Goal: Information Seeking & Learning: Learn about a topic

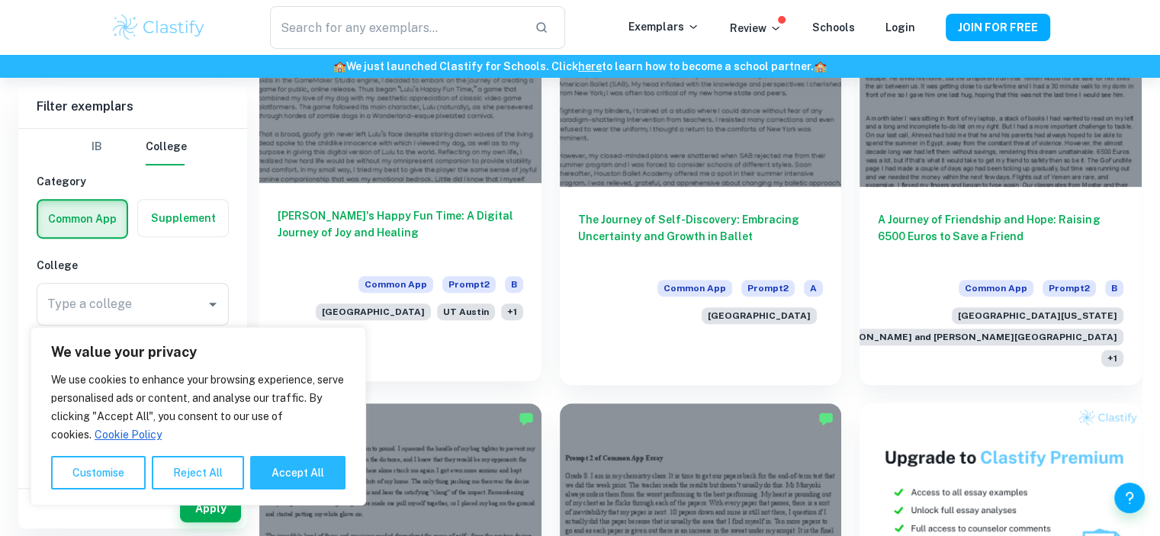
scroll to position [595, 0]
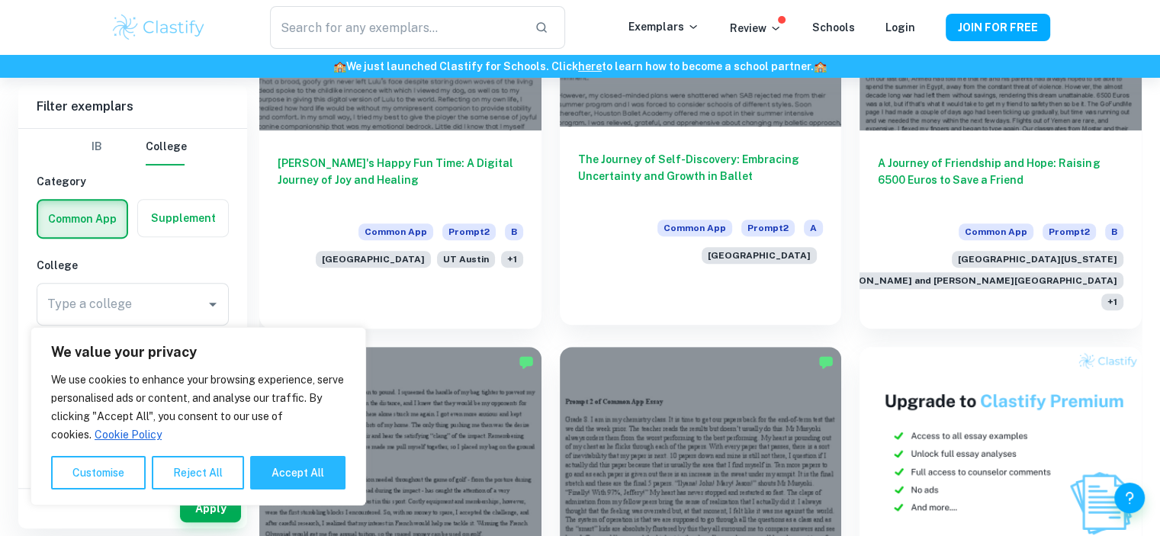
click at [637, 175] on h6 "The Journey of Self-Discovery: Embracing Uncertainty and Growth in Ballet" at bounding box center [701, 176] width 246 height 50
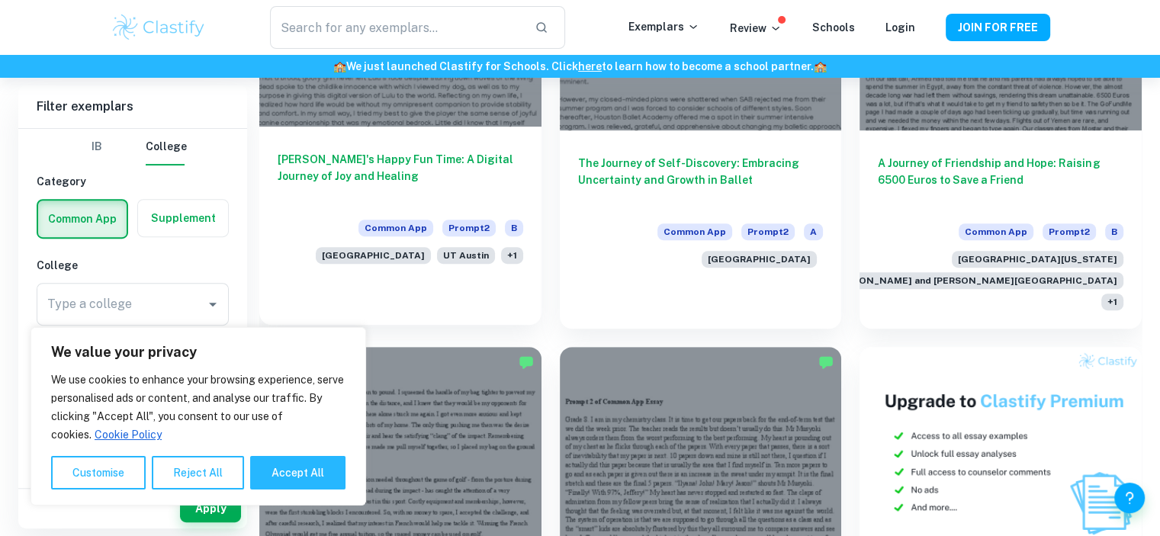
click at [440, 167] on h6 "[PERSON_NAME]'s Happy Fun Time: A Digital Journey of Joy and Healing" at bounding box center [401, 176] width 246 height 50
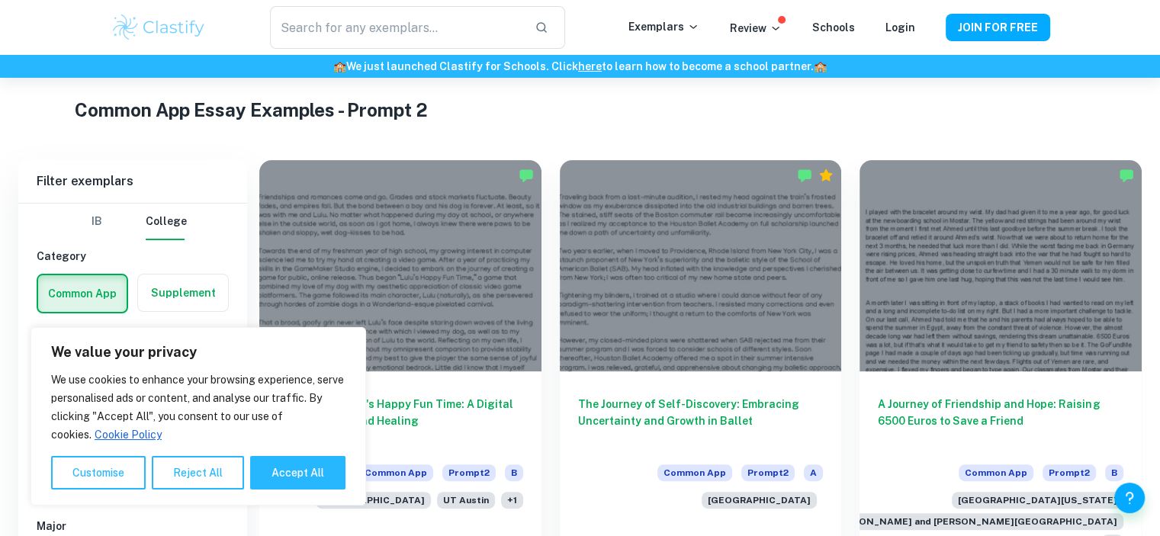
scroll to position [506, 0]
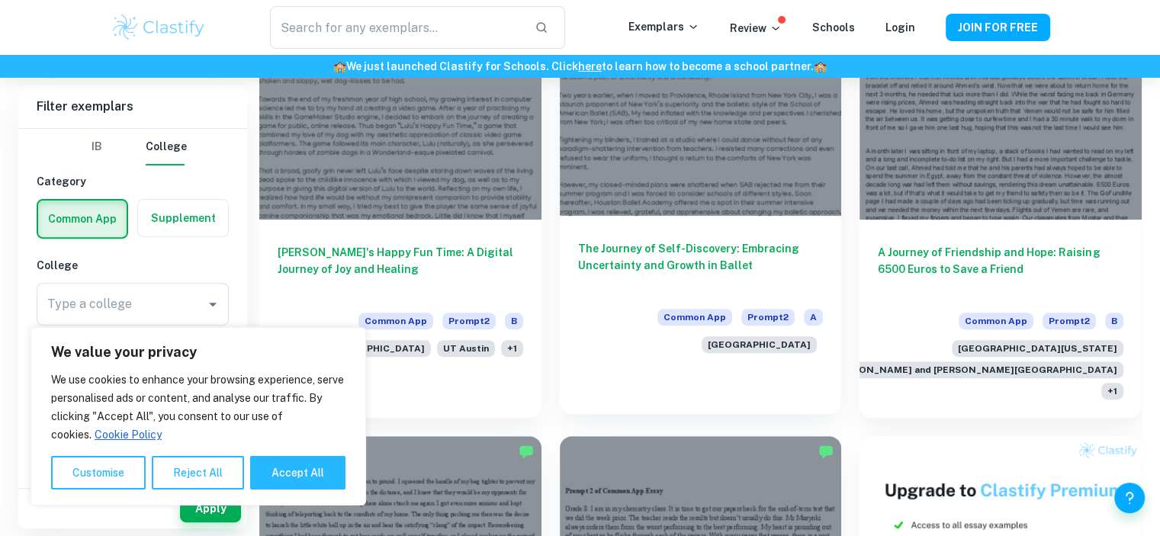
click at [710, 236] on div "The Journey of Self-Discovery: Embracing Uncertainty and Growth in Ballet Commo…" at bounding box center [701, 294] width 282 height 156
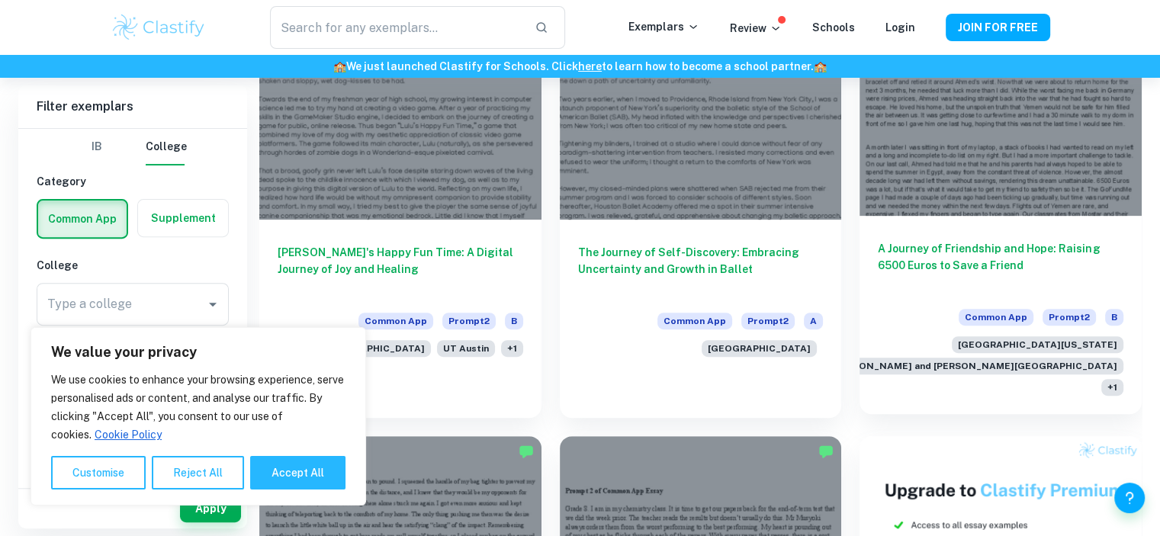
click at [943, 278] on h6 "A Journey of Friendship and Hope: Raising 6500 Euros to Save a Friend" at bounding box center [1001, 265] width 246 height 50
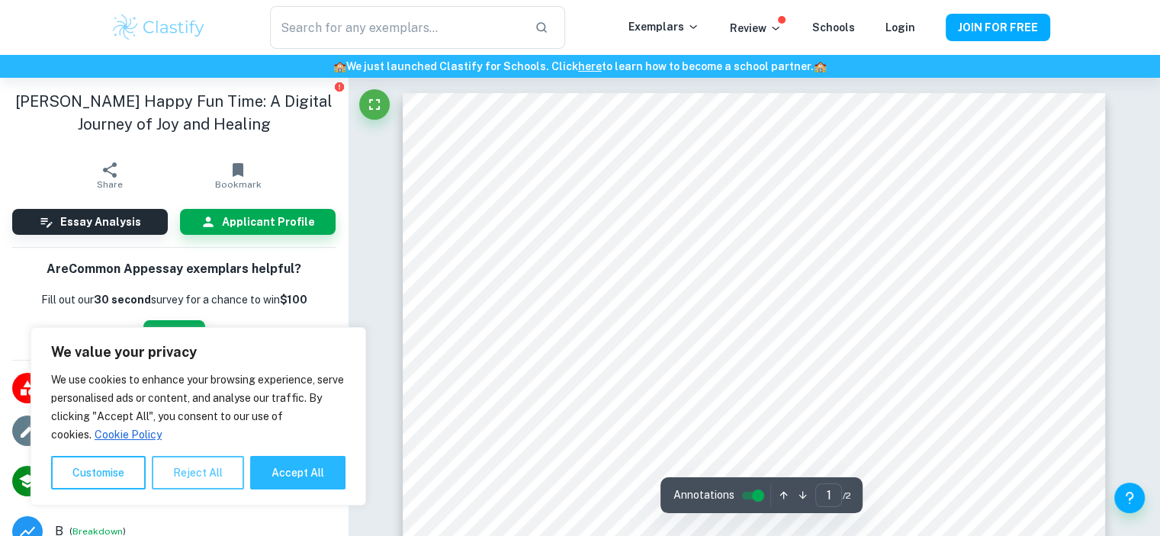
click at [195, 480] on button "Reject All" at bounding box center [198, 473] width 92 height 34
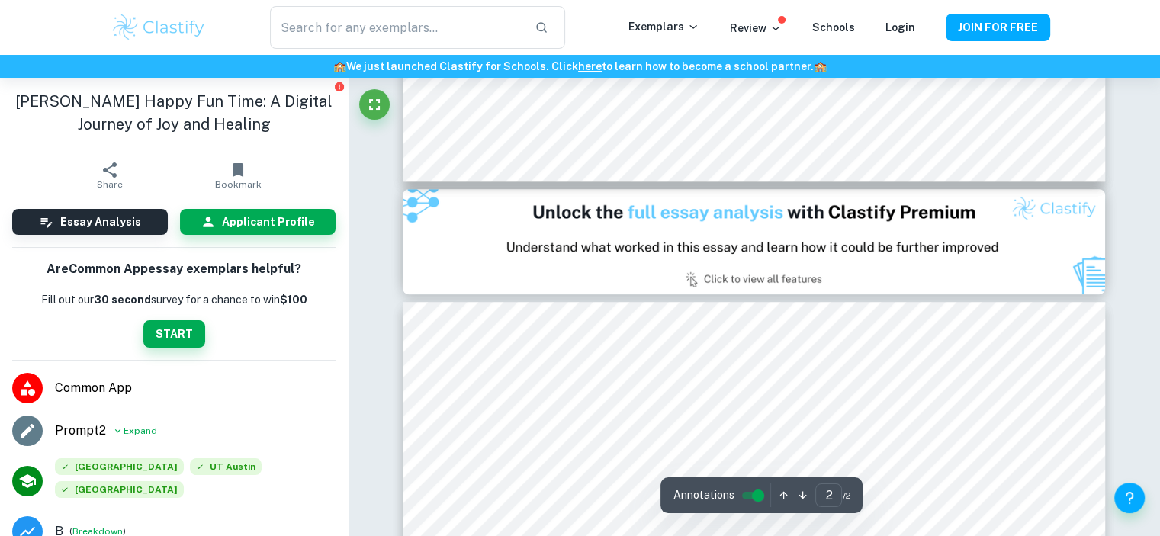
scroll to position [958, 0]
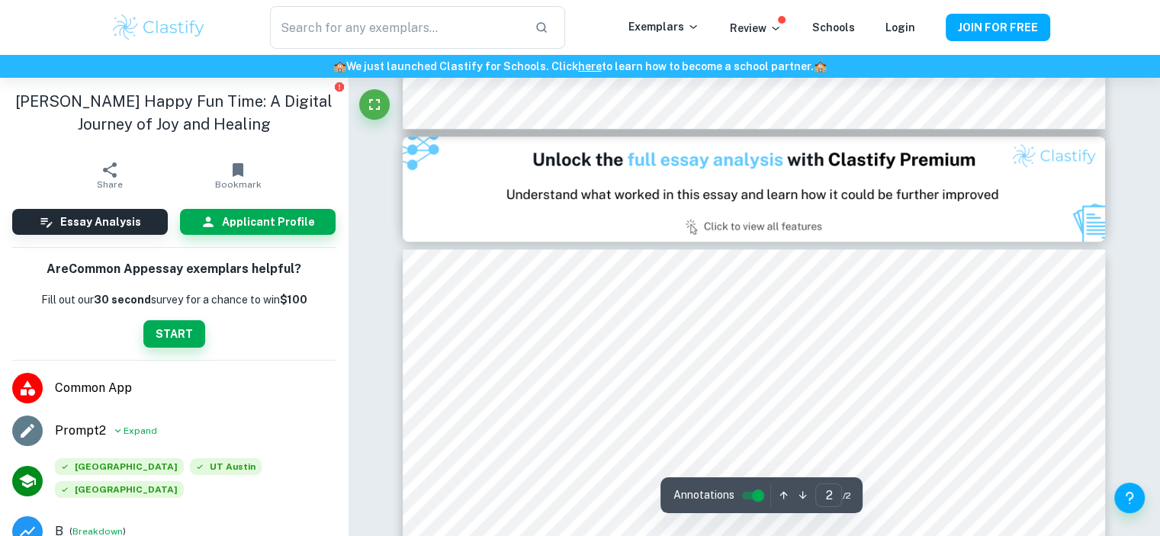
type input "1"
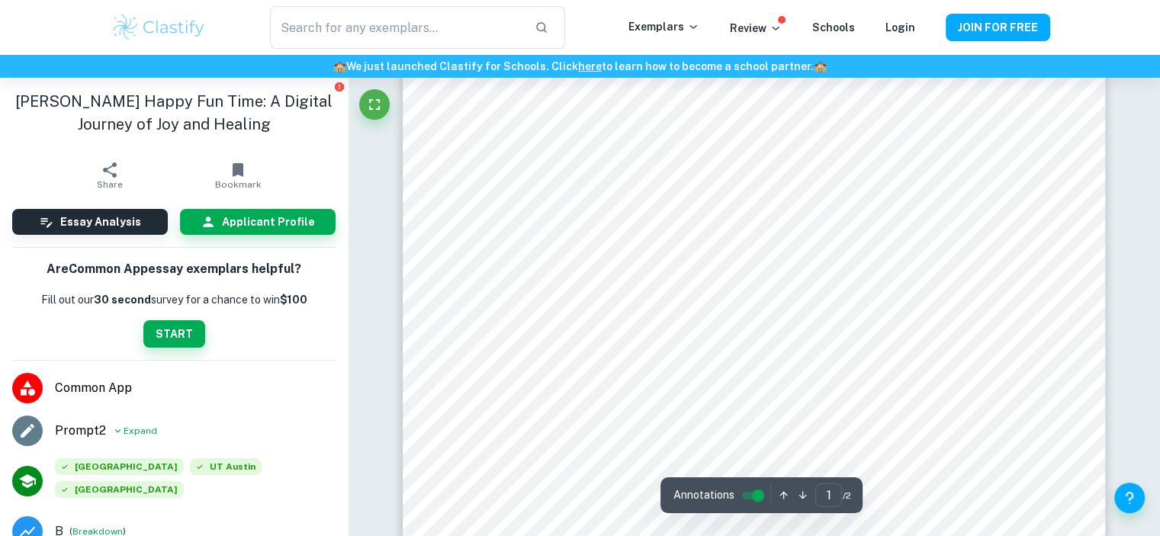
scroll to position [0, 0]
